Goal: Check status: Check status

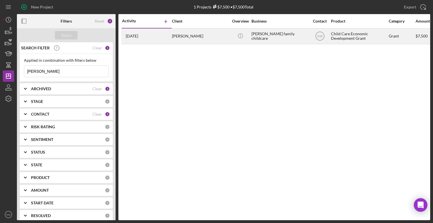
click at [179, 35] on div "[PERSON_NAME]" at bounding box center [200, 36] width 56 height 15
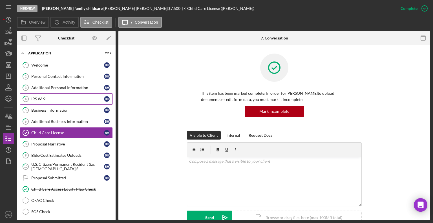
click at [40, 97] on div "IRS W-9" at bounding box center [67, 99] width 73 height 5
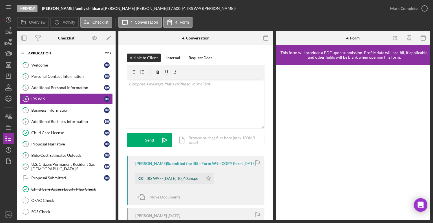
click at [200, 181] on div "IRS W9 -- 2025-07-14 10_40am.pdf" at bounding box center [173, 178] width 53 height 5
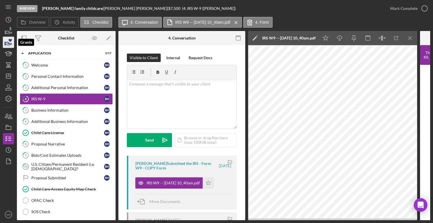
click at [9, 45] on icon "button" at bounding box center [9, 43] width 6 height 3
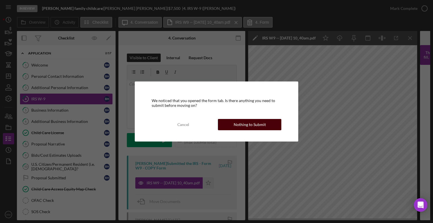
click at [239, 126] on div "Nothing to Submit" at bounding box center [250, 124] width 32 height 11
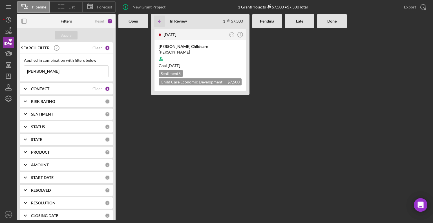
click at [52, 73] on input "Tammi" at bounding box center [66, 71] width 84 height 11
click at [186, 47] on div "TammiJo Timm Childcare" at bounding box center [200, 47] width 83 height 6
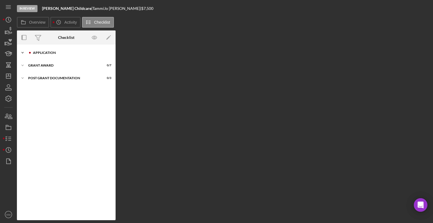
click at [47, 54] on div "Application" at bounding box center [71, 52] width 76 height 3
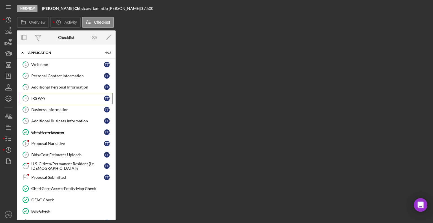
click at [37, 98] on div "IRS W-9" at bounding box center [67, 98] width 73 height 5
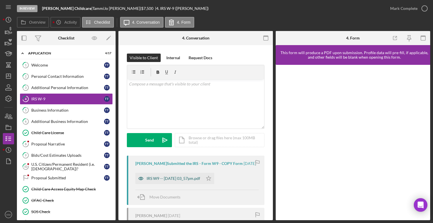
click at [188, 181] on div "IRS W9 -- 2025-07-16 03_57pm.pdf" at bounding box center [174, 178] width 54 height 5
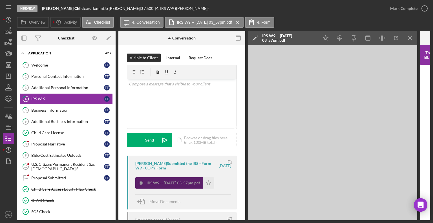
click at [188, 182] on div "IRS W9 -- 2025-07-16 03_57pm.pdf" at bounding box center [174, 183] width 54 height 5
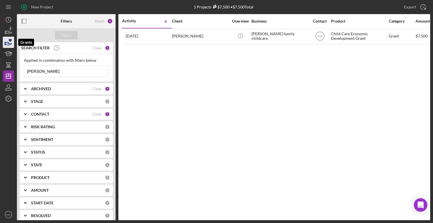
click at [8, 43] on icon "button" at bounding box center [9, 43] width 6 height 3
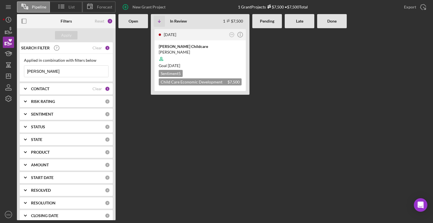
click at [49, 73] on input "Tammi" at bounding box center [66, 71] width 84 height 11
type input "T"
type input "[PERSON_NAME]"
click at [65, 73] on input "[PERSON_NAME]" at bounding box center [66, 71] width 84 height 11
click at [61, 72] on input "[PERSON_NAME]" at bounding box center [66, 71] width 84 height 11
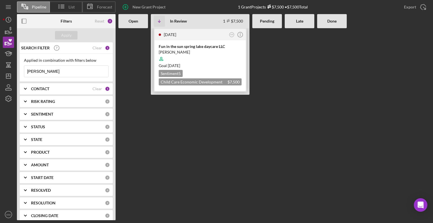
click at [176, 46] on div "Fun in the sun spring lake daycare LLC" at bounding box center [200, 47] width 83 height 6
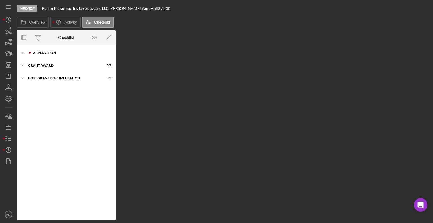
click at [21, 55] on icon "Icon/Expander" at bounding box center [22, 52] width 11 height 11
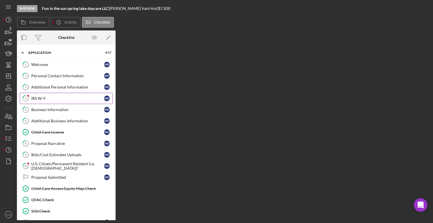
click at [49, 99] on div "IRS W-9" at bounding box center [67, 98] width 73 height 5
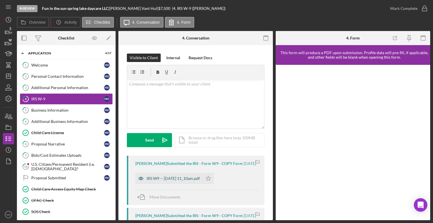
click at [192, 181] on div "IRS W9 -- [DATE] 11_10am.pdf" at bounding box center [173, 178] width 53 height 5
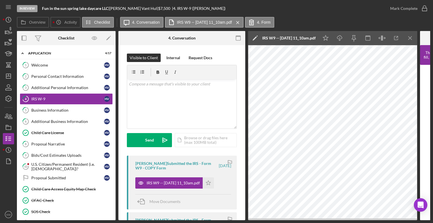
click at [241, 200] on div "Visible to Client Internal Request Docs v Color teal Color pink Remove color Ad…" at bounding box center [181, 191] width 127 height 292
click at [415, 38] on icon "Icon/Menu Close" at bounding box center [410, 38] width 13 height 13
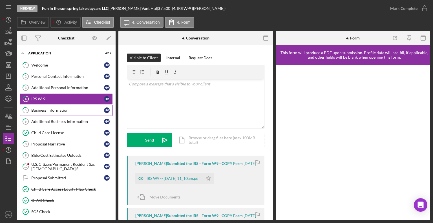
click at [54, 111] on div "Business Information" at bounding box center [67, 110] width 73 height 5
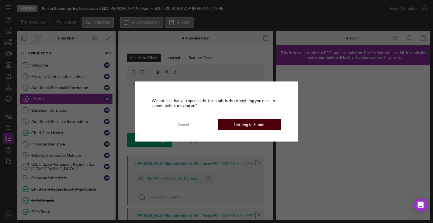
click at [240, 120] on div "Nothing to Submit" at bounding box center [250, 124] width 32 height 11
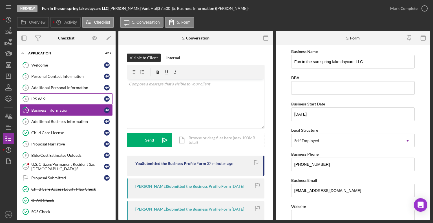
click at [74, 100] on div "IRS W-9" at bounding box center [67, 99] width 73 height 5
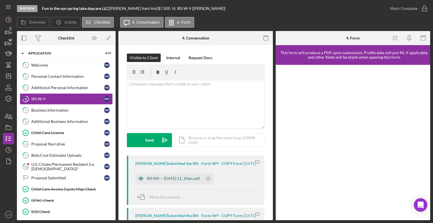
click at [200, 181] on div "IRS W9 -- [DATE] 11_10am.pdf" at bounding box center [173, 178] width 53 height 5
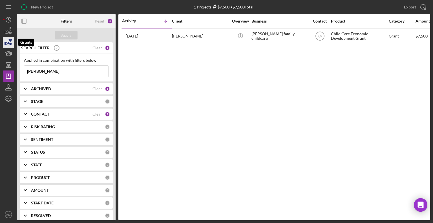
click at [8, 43] on icon "button" at bounding box center [8, 42] width 14 height 14
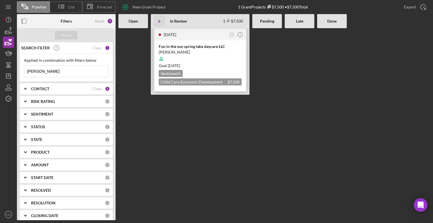
click at [173, 48] on div "Fun in the sun spring lake daycare LLC" at bounding box center [200, 47] width 83 height 6
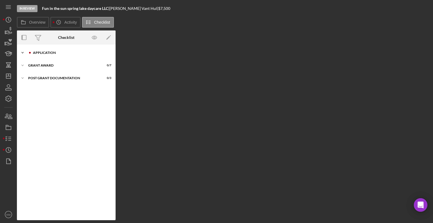
click at [28, 54] on div "Icon/Expander Application 4 / 17" at bounding box center [66, 52] width 99 height 11
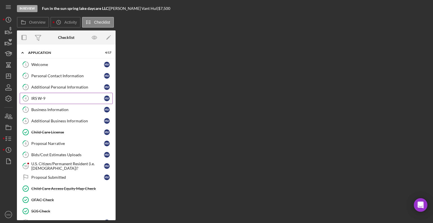
click at [50, 101] on link "4 IRS W-9 H V" at bounding box center [66, 98] width 93 height 11
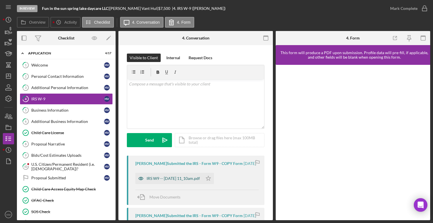
click at [195, 181] on div "IRS W9 -- [DATE] 11_10am.pdf" at bounding box center [173, 178] width 53 height 5
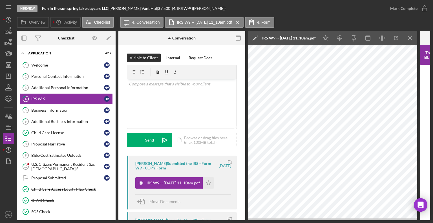
click at [15, 45] on nav "Icon/Menu Icon/Dashboard Dashboard Navigation Divider Mobile Checklist Navigati…" at bounding box center [10, 110] width 14 height 220
click at [7, 45] on icon "button" at bounding box center [8, 42] width 14 height 14
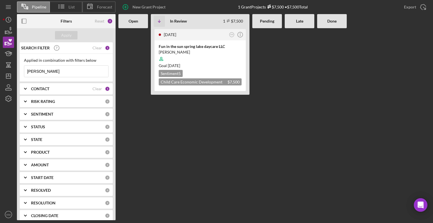
click at [63, 71] on input "[PERSON_NAME]" at bounding box center [66, 71] width 84 height 11
type input "h"
type input "Cati"
click at [191, 45] on div "Hands of Hope Discovery Learning" at bounding box center [200, 47] width 83 height 6
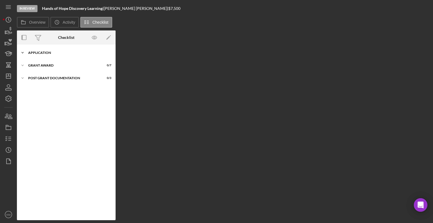
drag, startPoint x: 29, startPoint y: 54, endPoint x: 22, endPoint y: 52, distance: 7.5
click at [22, 52] on icon "Icon/Expander" at bounding box center [22, 52] width 11 height 11
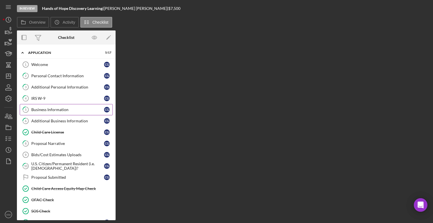
click at [39, 109] on div "Business Information" at bounding box center [67, 109] width 73 height 5
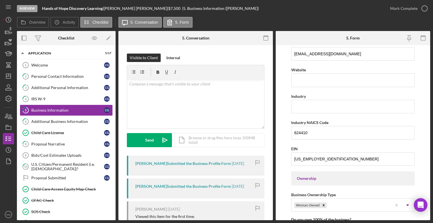
scroll to position [139, 0]
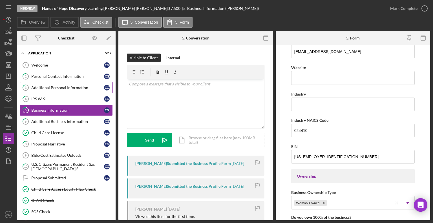
click at [68, 87] on div "Additional Personal Information" at bounding box center [67, 87] width 73 height 5
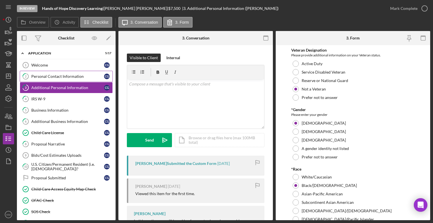
click at [79, 78] on link "2 Personal Contact Information C G" at bounding box center [66, 76] width 93 height 11
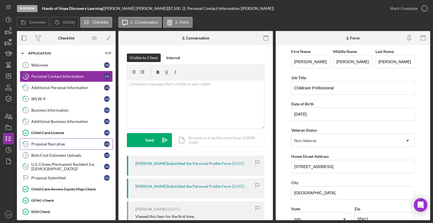
click at [55, 142] on div "Proposal Narrative" at bounding box center [67, 144] width 73 height 5
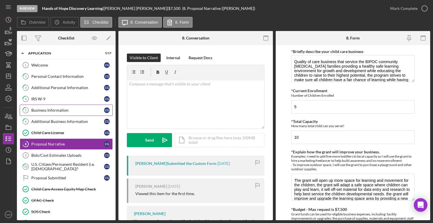
click at [55, 111] on div "Business Information" at bounding box center [67, 110] width 73 height 5
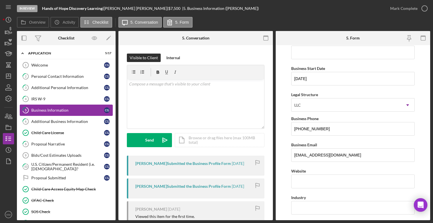
scroll to position [36, 0]
click at [13, 46] on icon "button" at bounding box center [8, 42] width 14 height 14
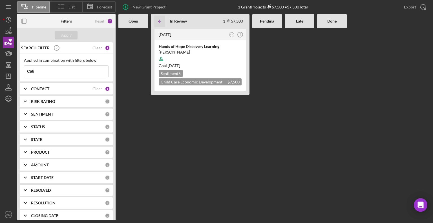
click at [49, 68] on input "Cati" at bounding box center [66, 71] width 84 height 11
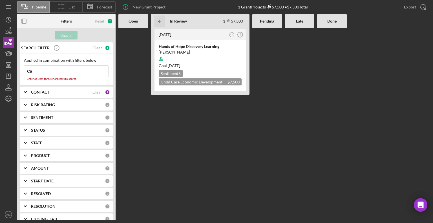
type input "C"
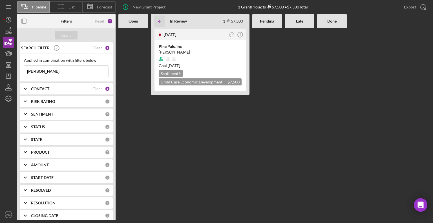
type input "[PERSON_NAME]"
